Goal: Transaction & Acquisition: Download file/media

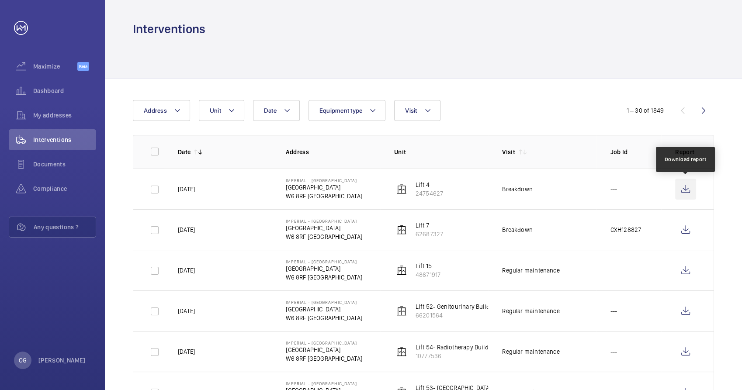
click at [688, 186] on wm-front-icon-button at bounding box center [685, 189] width 21 height 21
click at [49, 138] on span "Interventions" at bounding box center [64, 139] width 63 height 9
click at [53, 168] on span "Documents" at bounding box center [64, 164] width 63 height 9
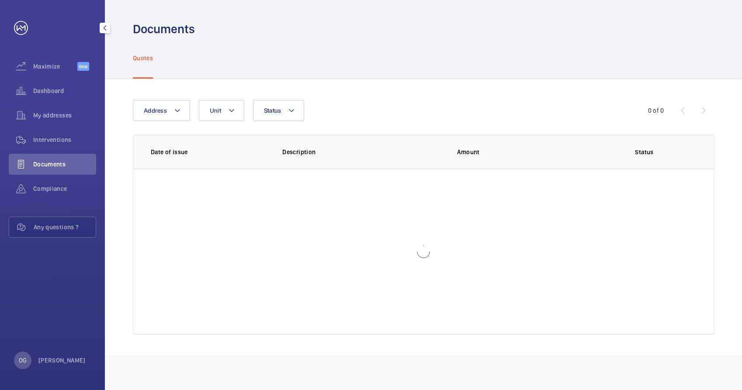
drag, startPoint x: 61, startPoint y: 122, endPoint x: 62, endPoint y: 127, distance: 4.9
click at [62, 126] on div "My addresses" at bounding box center [52, 117] width 87 height 24
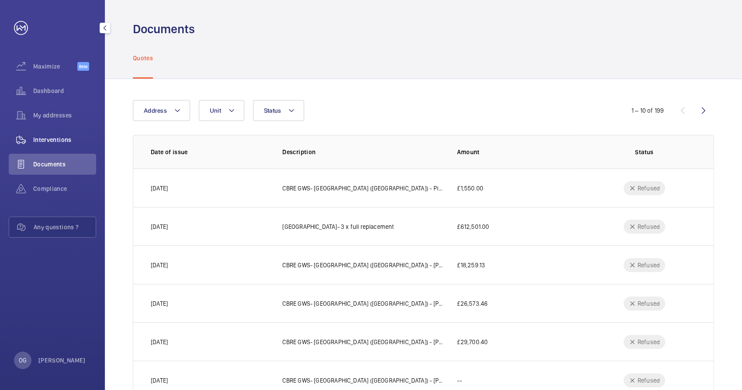
click at [62, 148] on div "Interventions" at bounding box center [52, 139] width 87 height 21
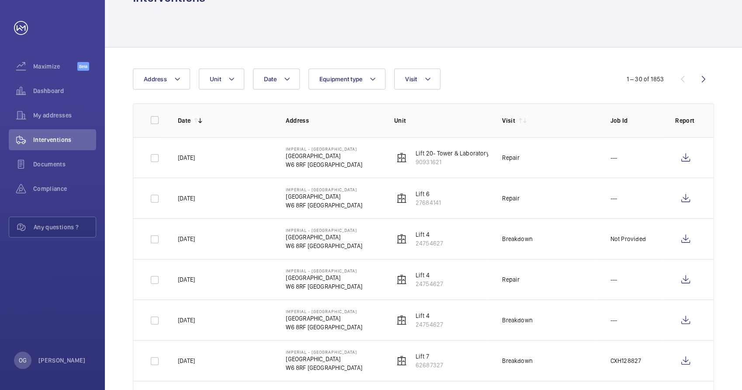
scroll to position [49, 0]
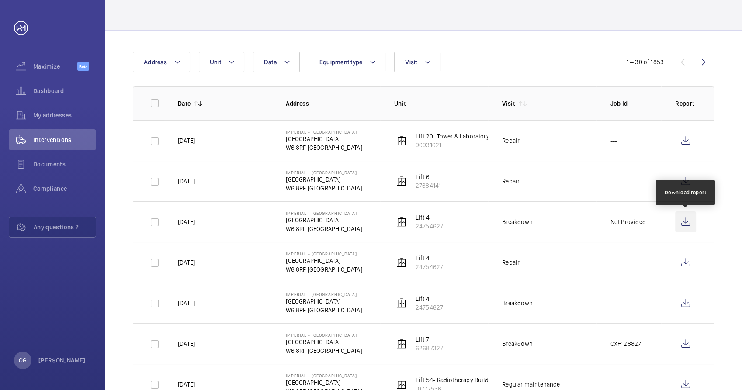
click at [689, 221] on wm-front-icon-button at bounding box center [685, 221] width 21 height 21
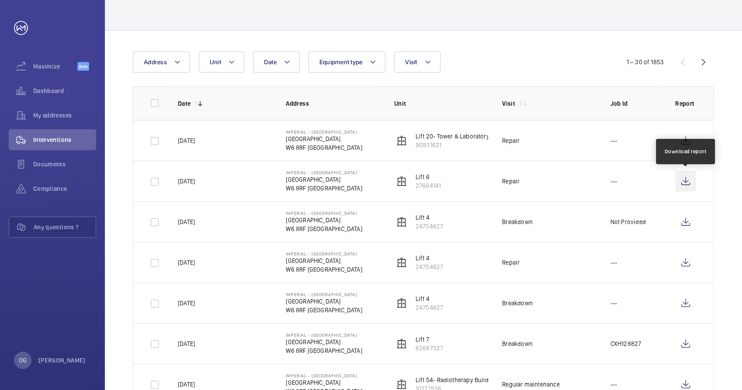
click at [691, 183] on wm-front-icon-button at bounding box center [685, 181] width 21 height 21
